Goal: Answer question/provide support

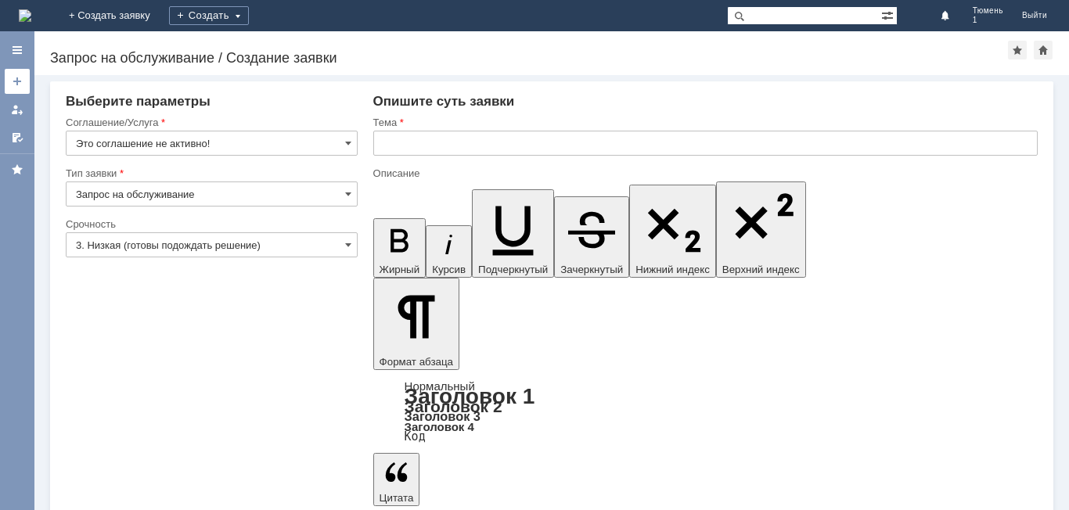
click at [23, 77] on link at bounding box center [17, 81] width 25 height 25
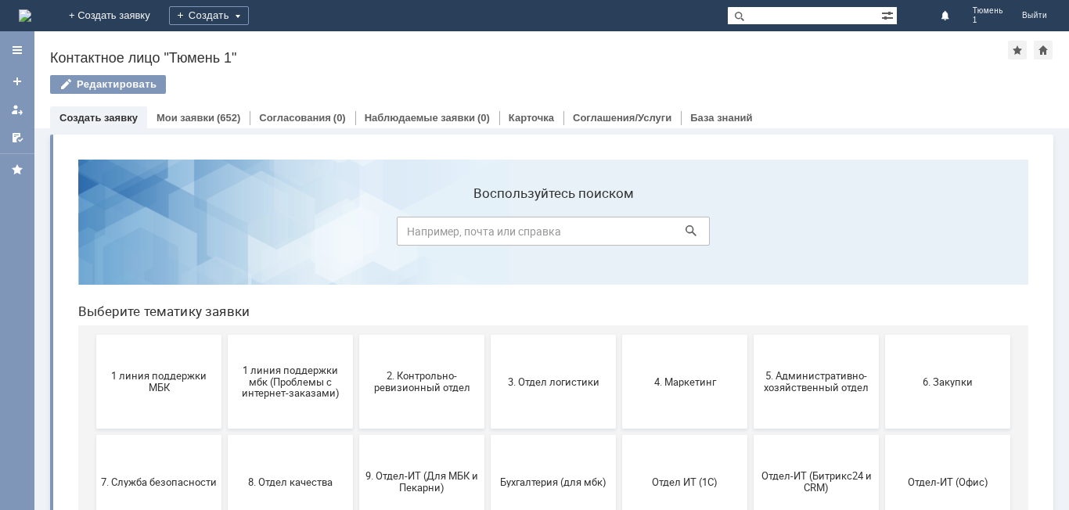
click at [325, 166] on section "Воспользуйтесь поиском" at bounding box center [553, 222] width 950 height 125
click at [230, 115] on div "(652)" at bounding box center [228, 118] width 23 height 12
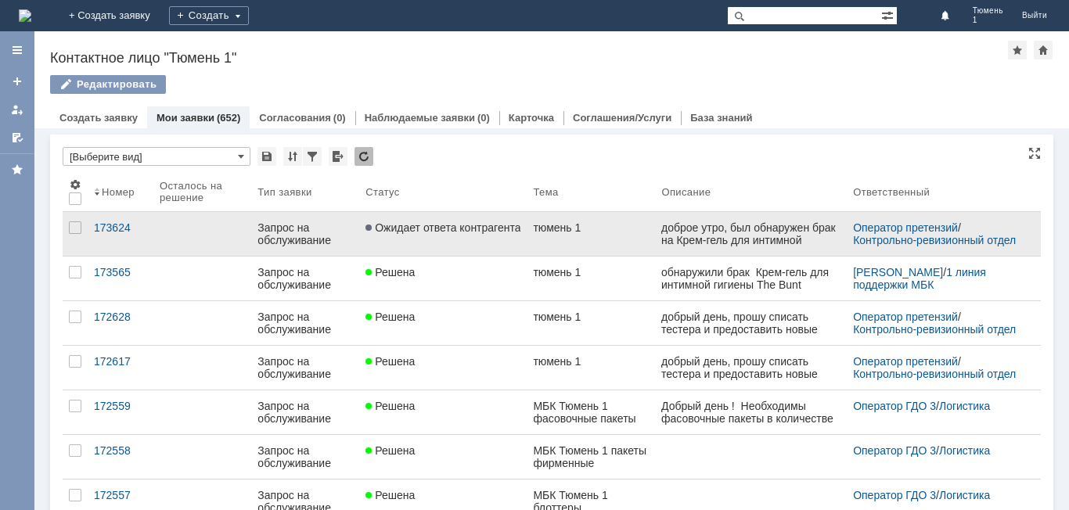
click at [523, 242] on link "Ожидает ответа контрагента" at bounding box center [442, 234] width 167 height 44
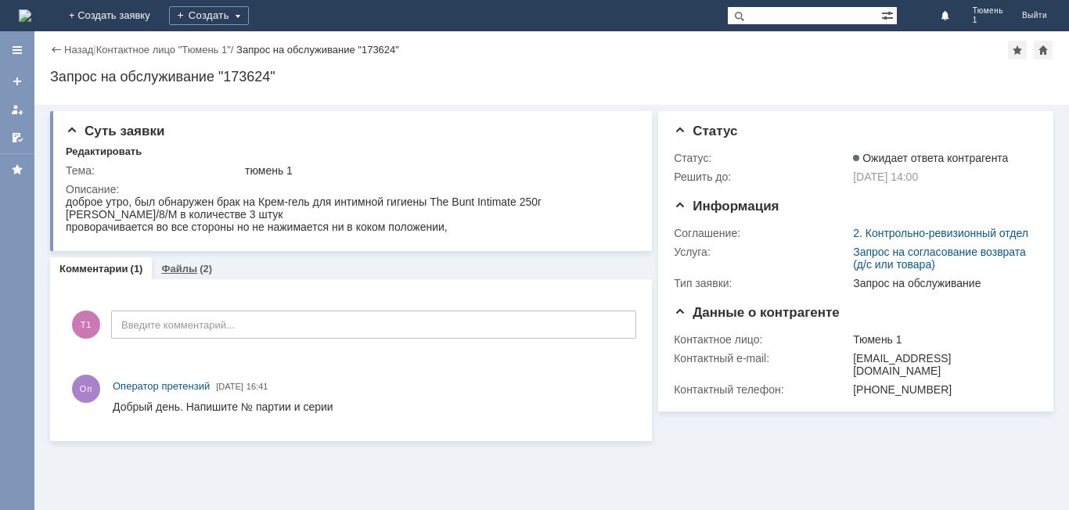
click at [204, 264] on div "(2)" at bounding box center [205, 269] width 13 height 12
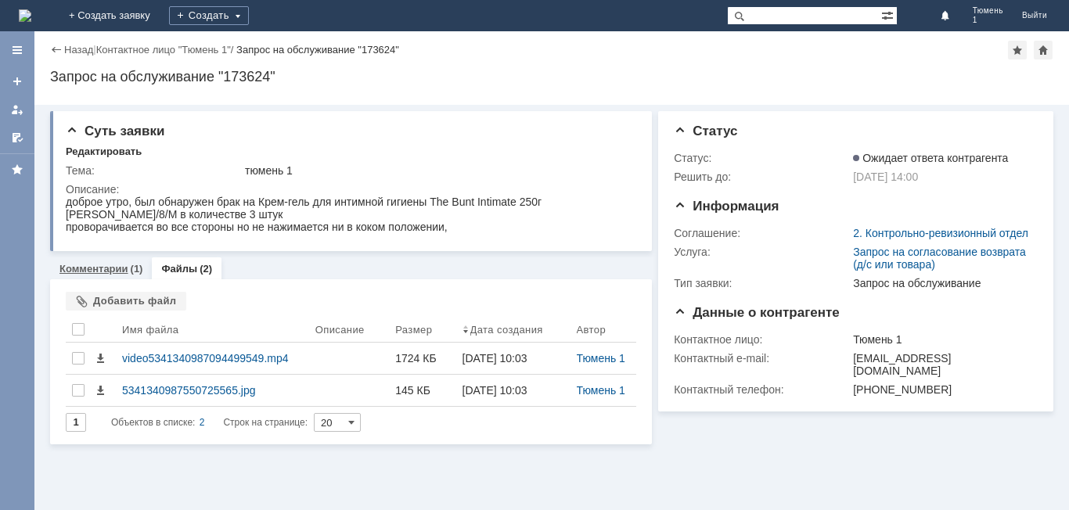
click at [118, 268] on link "Комментарии" at bounding box center [93, 269] width 69 height 12
